Goal: Download file/media

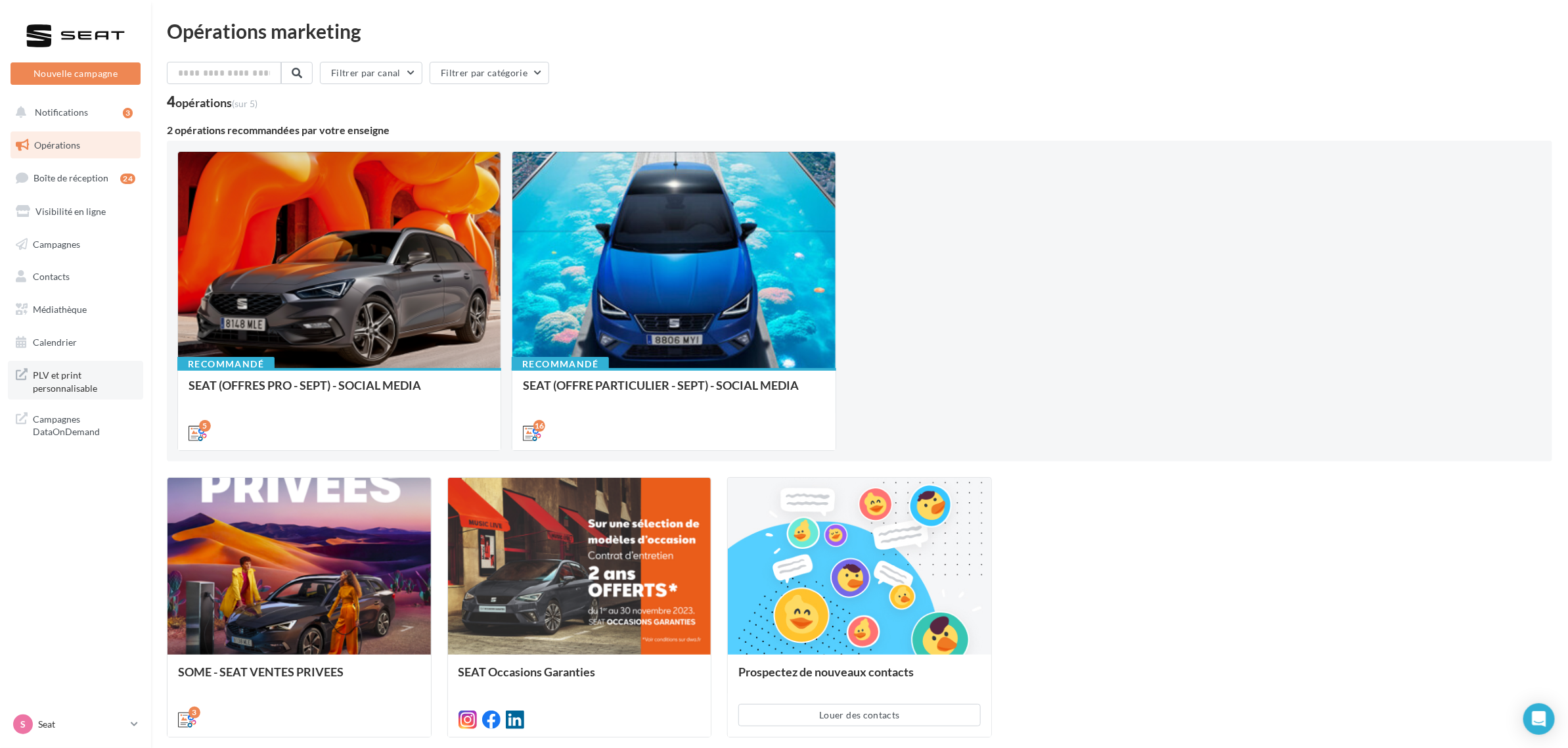
click at [100, 378] on span "PLV et print personnalisable" at bounding box center [84, 380] width 103 height 28
click at [66, 379] on span "PLV et print personnalisable" at bounding box center [84, 380] width 103 height 28
click at [89, 311] on link "Médiathèque" at bounding box center [75, 309] width 135 height 27
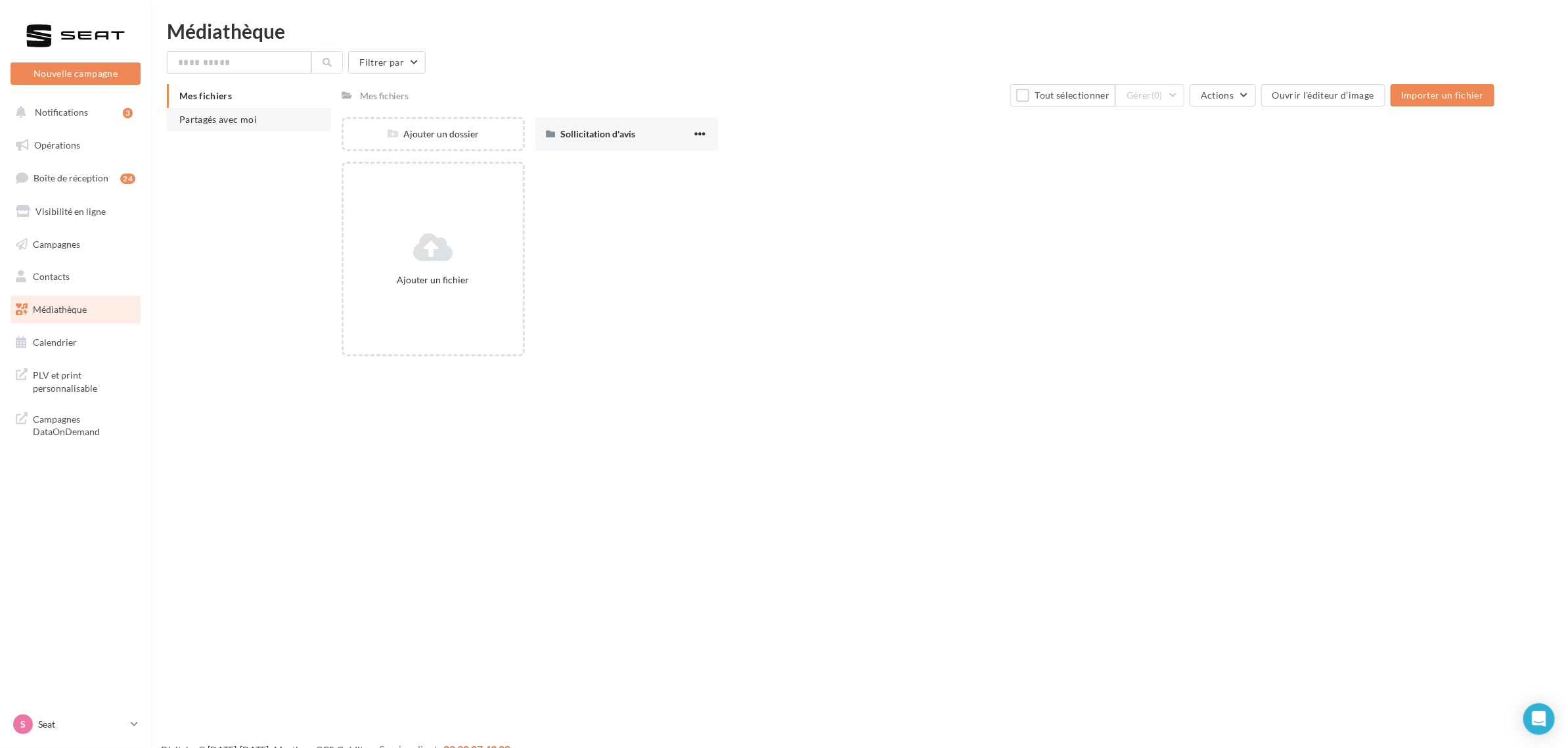
click at [244, 126] on li "Partagés avec moi" at bounding box center [248, 119] width 164 height 24
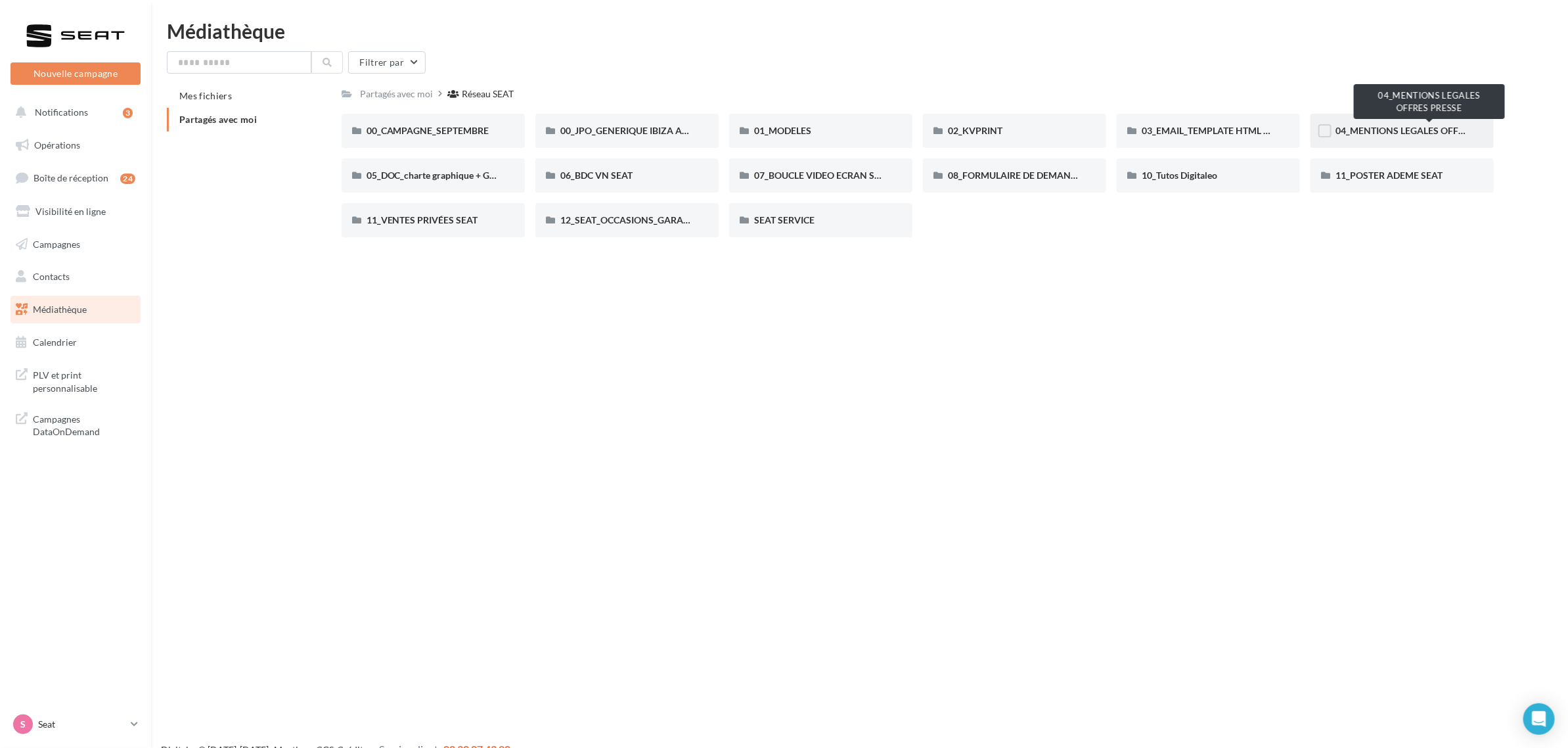
click at [1409, 126] on span "04_MENTIONS LEGALES OFFRES PRESSE" at bounding box center [1422, 131] width 174 height 11
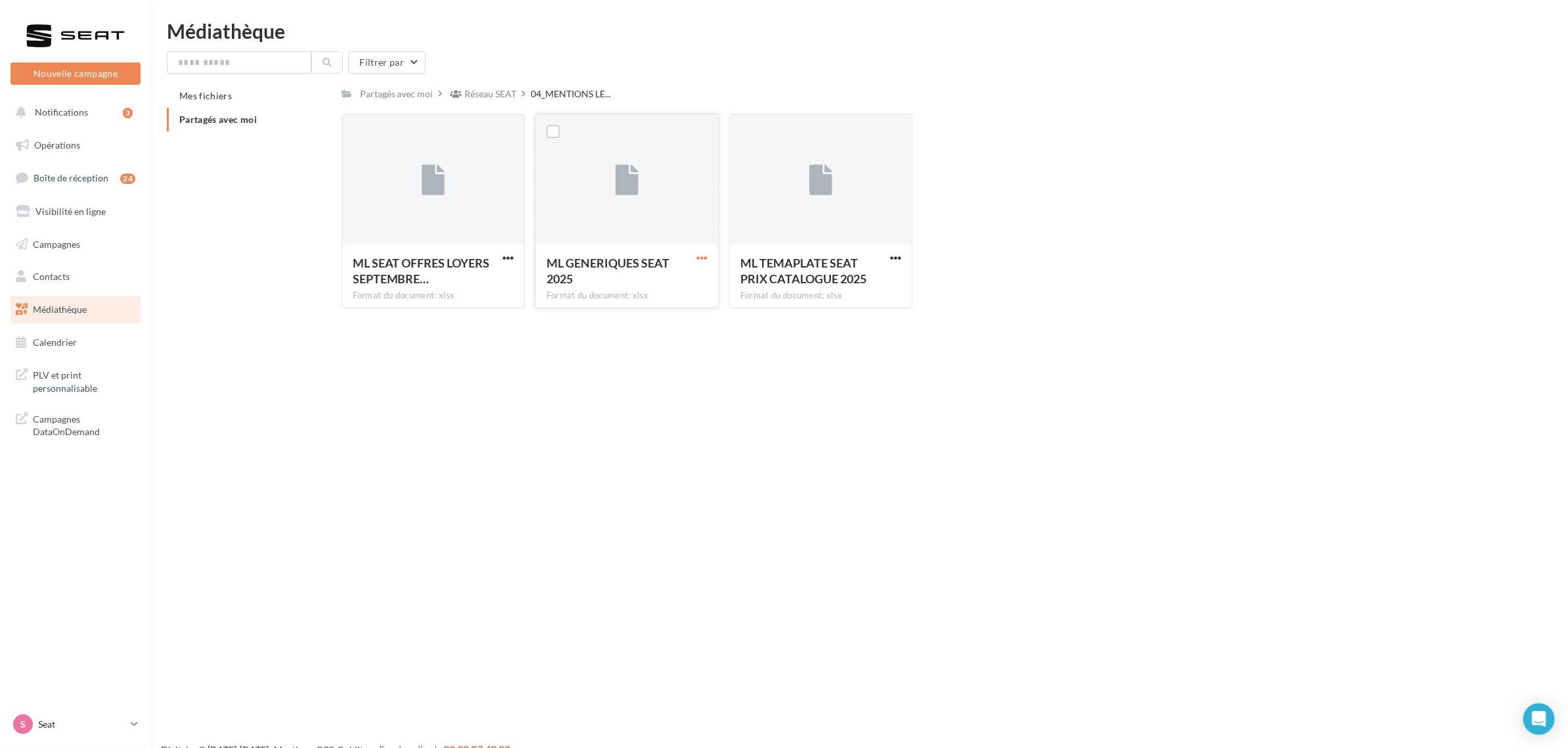
click at [703, 257] on span "button" at bounding box center [702, 258] width 11 height 11
click at [693, 279] on button "Télécharger" at bounding box center [644, 284] width 131 height 34
click at [111, 724] on p "Seat" at bounding box center [82, 724] width 87 height 13
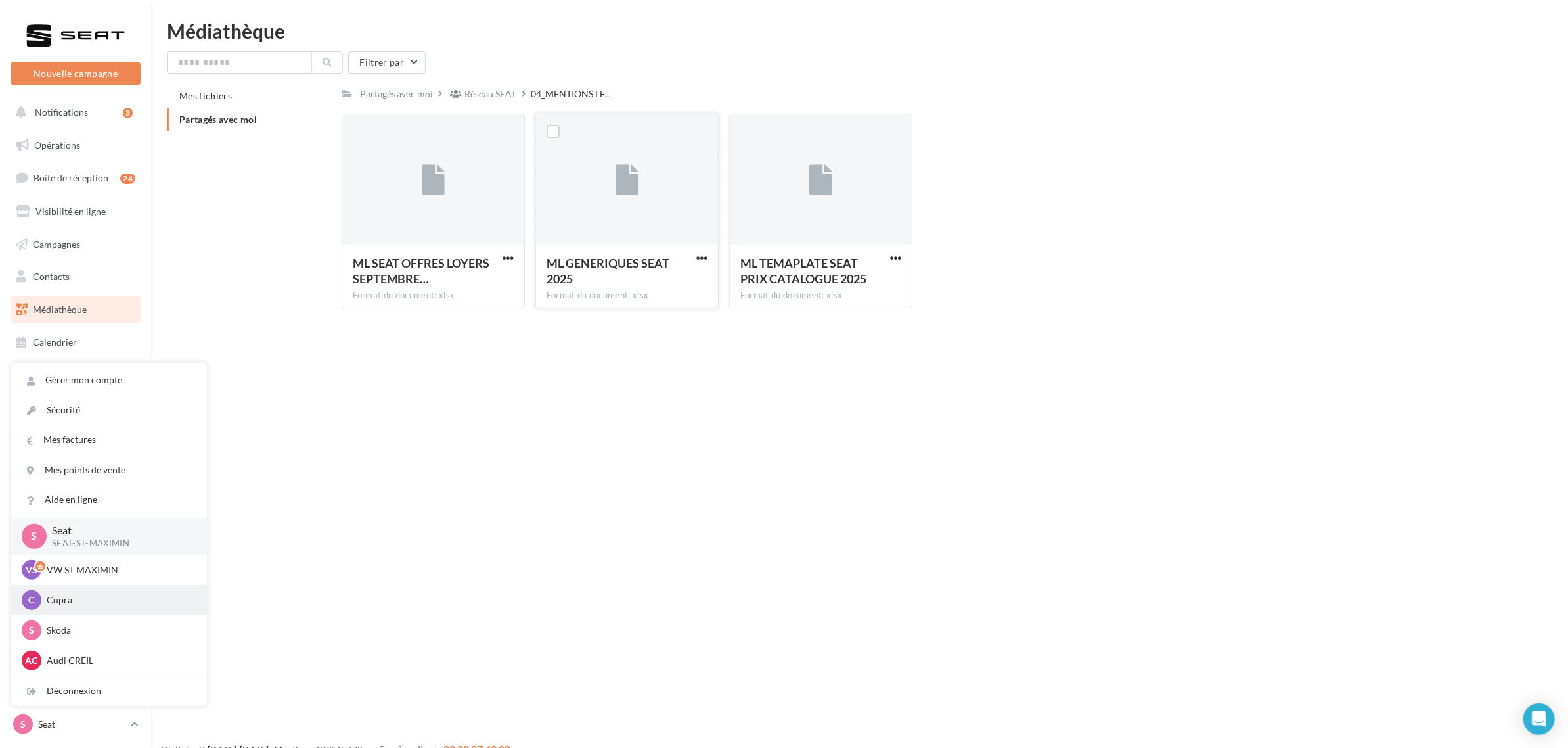
click at [76, 604] on p "Cupra" at bounding box center [119, 600] width 144 height 13
